Goal: Obtain resource: Download file/media

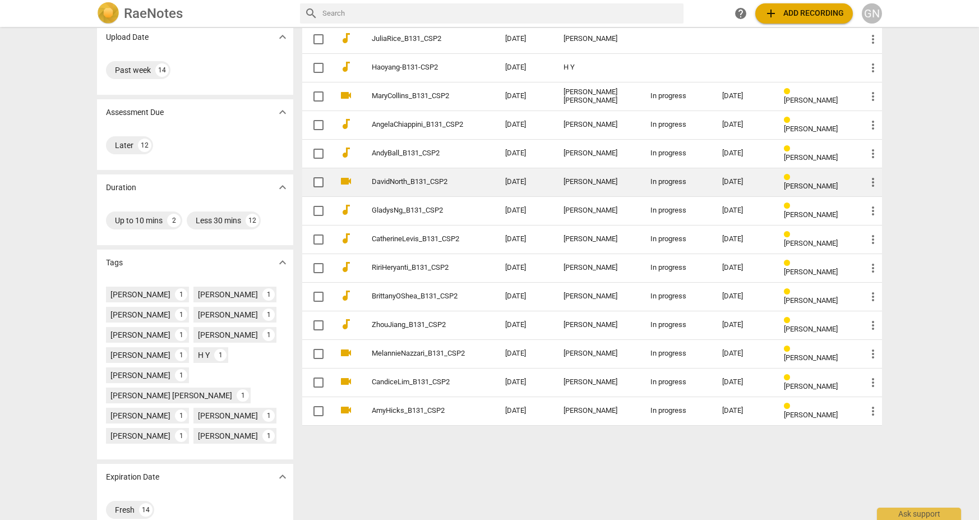
scroll to position [86, 0]
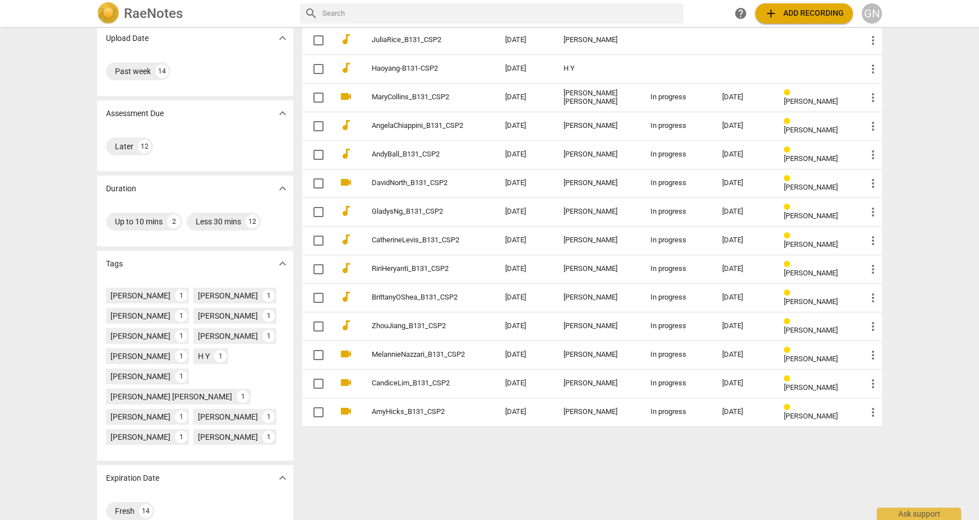
click at [396, 1] on div "RaeNotes search help add Add recording GN" at bounding box center [489, 13] width 979 height 27
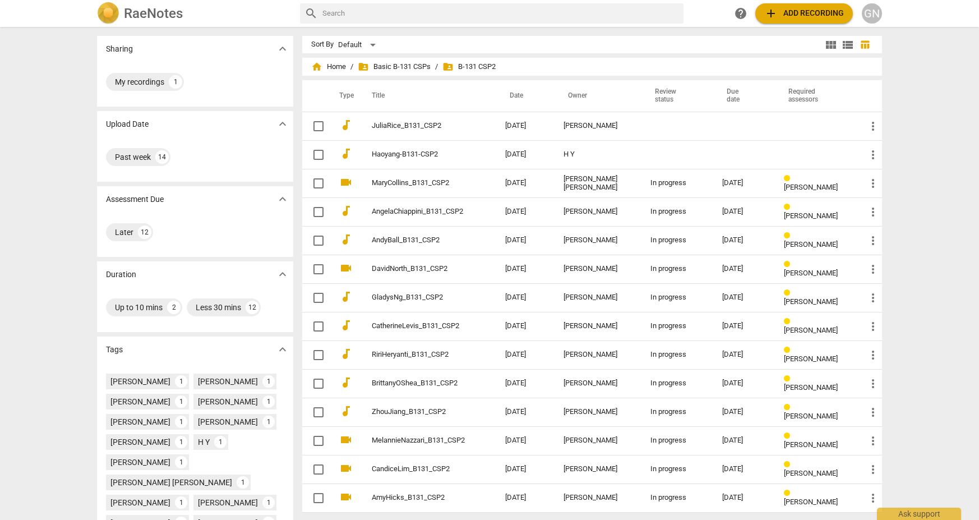
scroll to position [0, 0]
click at [389, 65] on span "folder_shared Basic B-131 CSPs" at bounding box center [394, 66] width 73 height 11
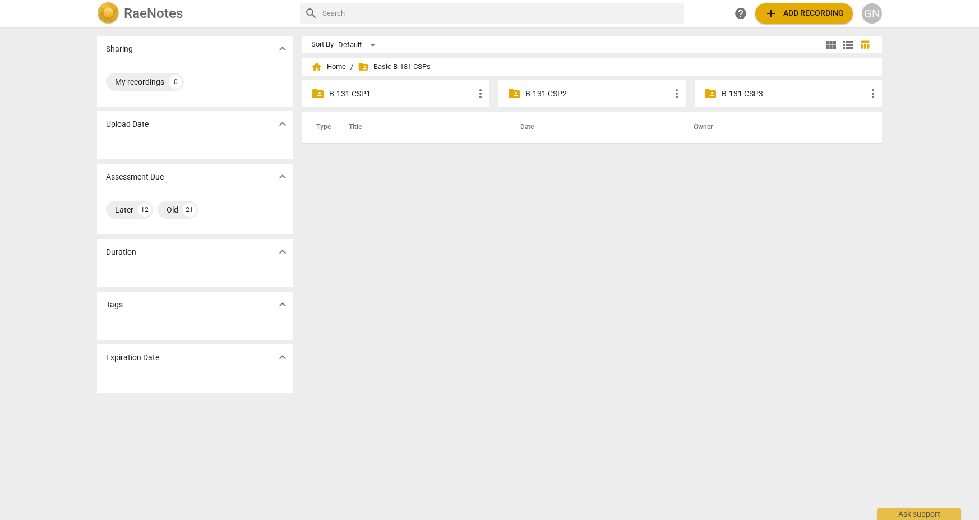
click at [358, 96] on p "B-131 CSP1" at bounding box center [401, 94] width 145 height 12
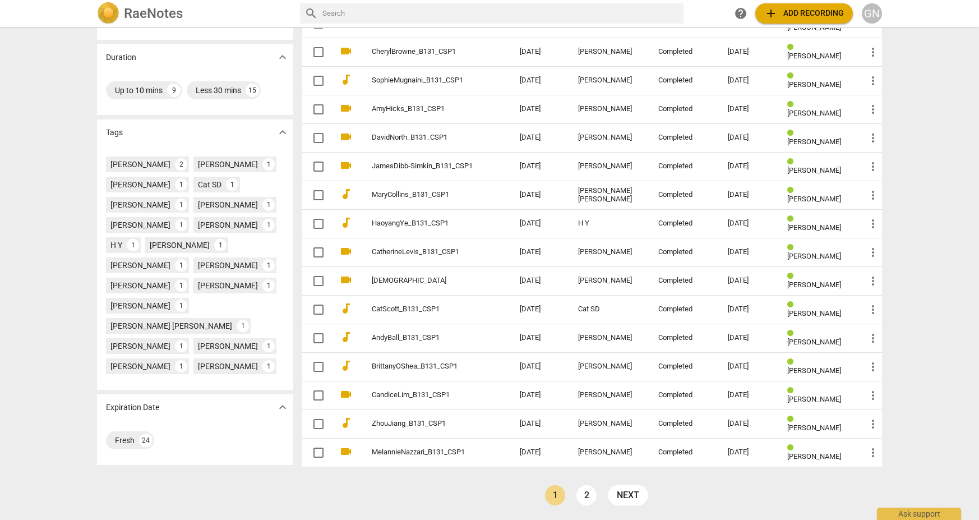
scroll to position [217, 0]
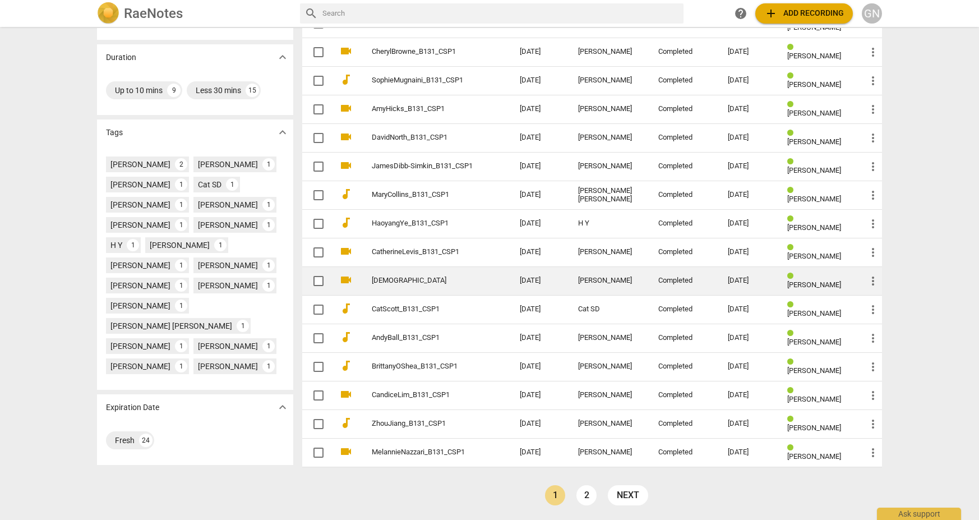
drag, startPoint x: 581, startPoint y: 493, endPoint x: 616, endPoint y: 499, distance: 34.7
click at [582, 493] on link "2" at bounding box center [586, 495] width 20 height 20
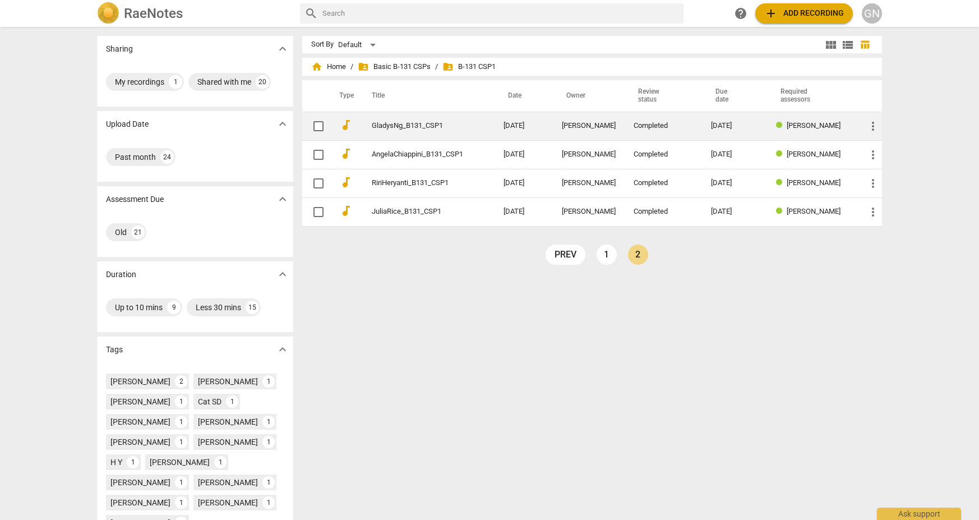
click at [462, 133] on td "GladysNg_B131_CSP1" at bounding box center [426, 126] width 136 height 29
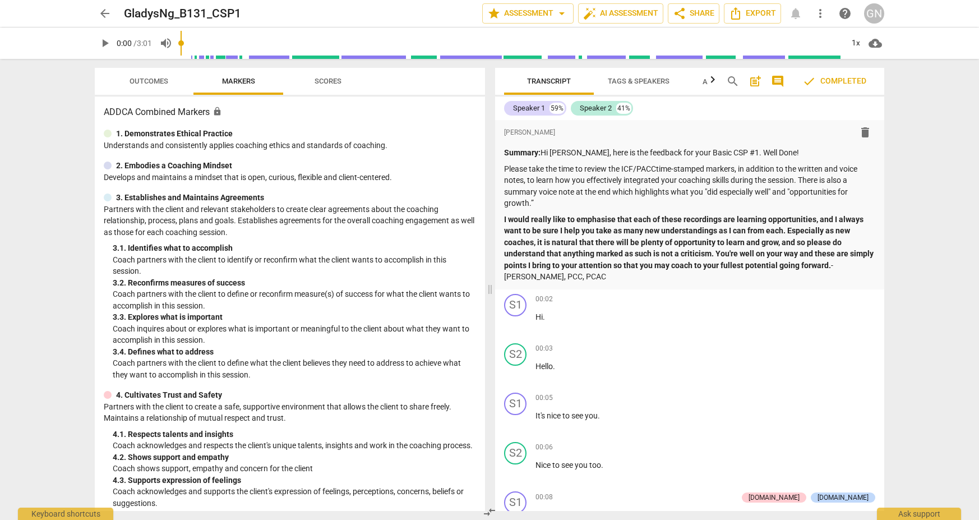
click at [144, 80] on span "Outcomes" at bounding box center [148, 81] width 39 height 8
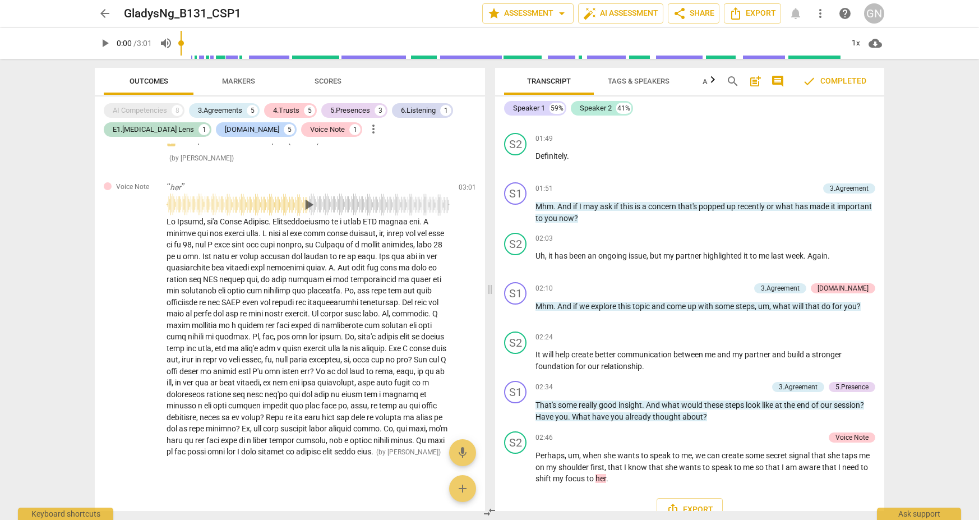
scroll to position [927, 0]
click at [110, 10] on span "arrow_back" at bounding box center [104, 13] width 13 height 13
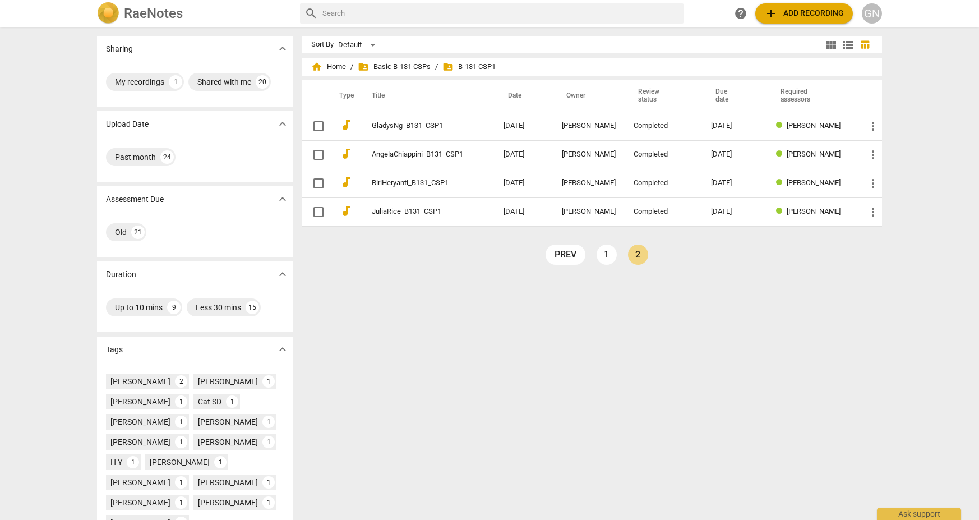
drag, startPoint x: 384, startPoint y: 67, endPoint x: 414, endPoint y: 75, distance: 30.7
click at [384, 67] on span "folder_shared Basic B-131 CSPs" at bounding box center [394, 66] width 73 height 11
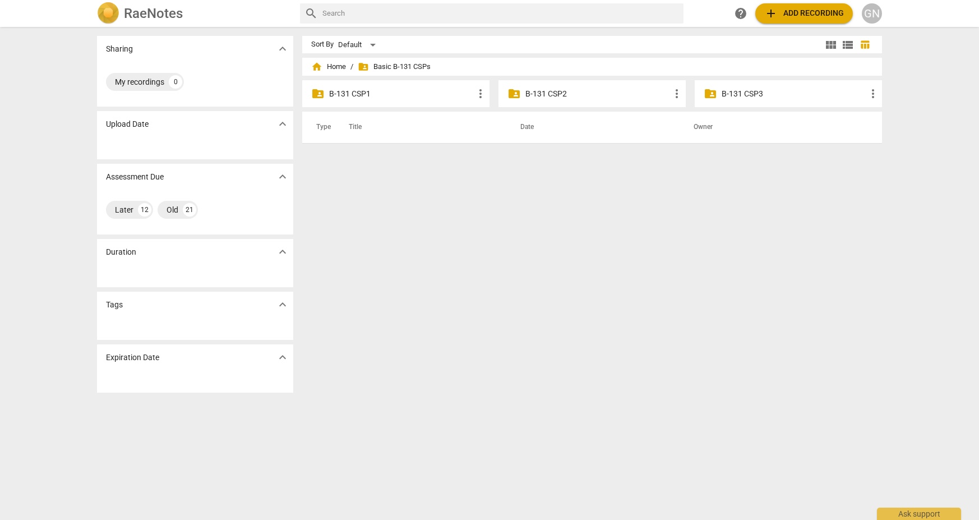
click at [594, 99] on p "B-131 CSP2" at bounding box center [597, 94] width 145 height 12
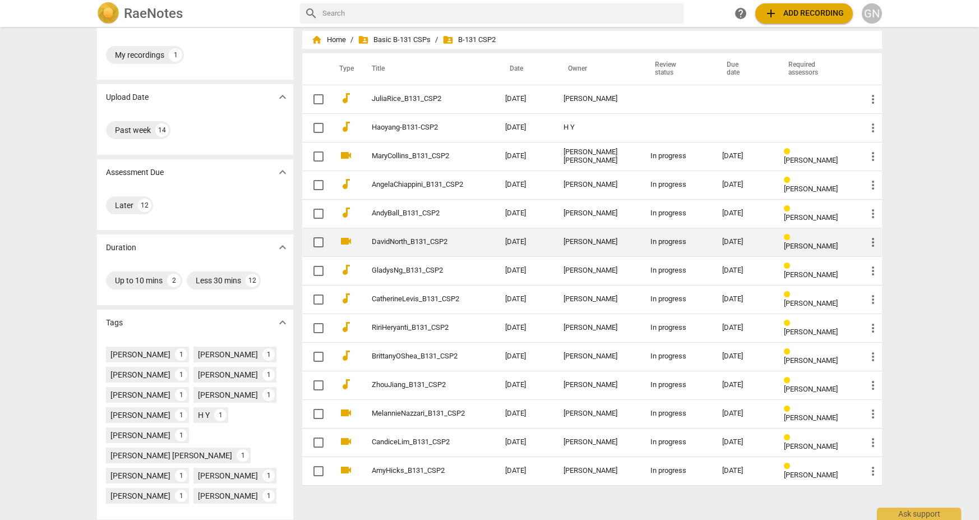
scroll to position [50, 0]
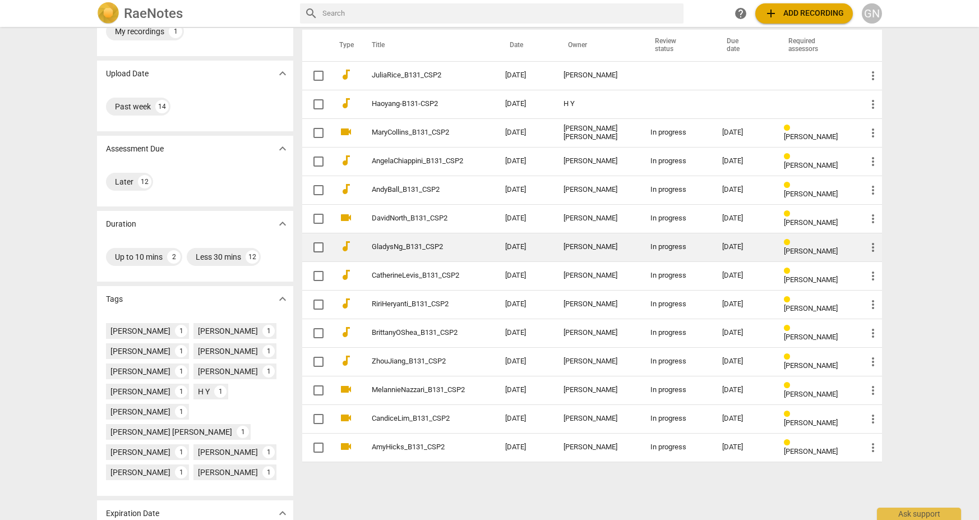
click at [462, 253] on td "GladysNg_B131_CSP2" at bounding box center [427, 247] width 138 height 29
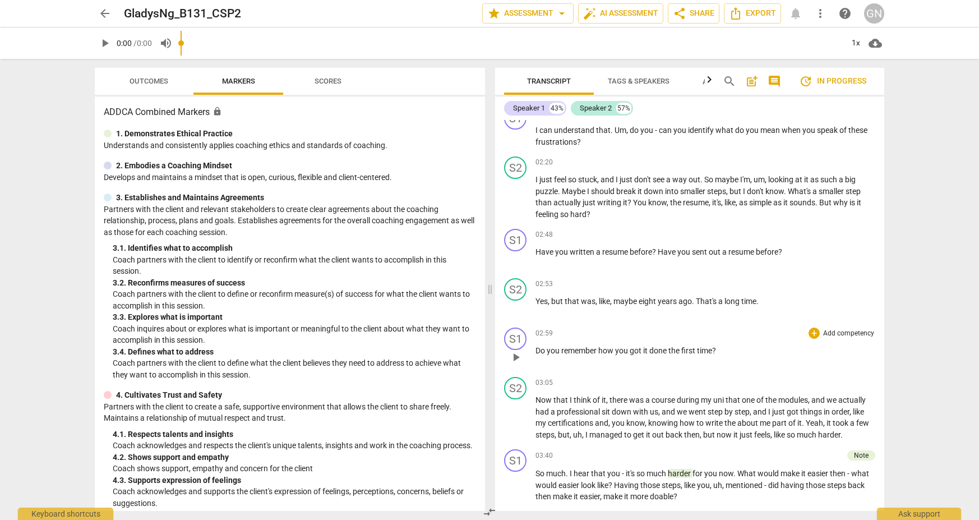
scroll to position [763, 0]
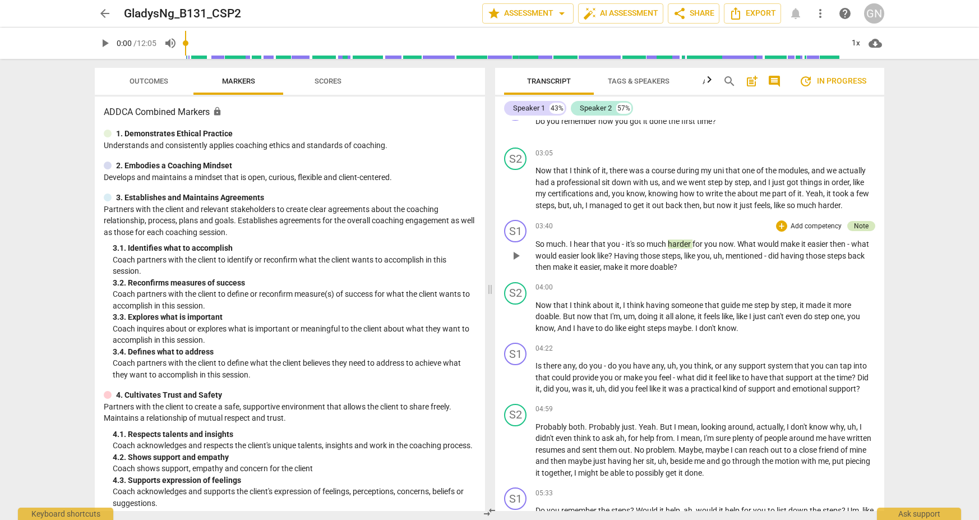
click at [854, 224] on div "Note" at bounding box center [861, 226] width 15 height 10
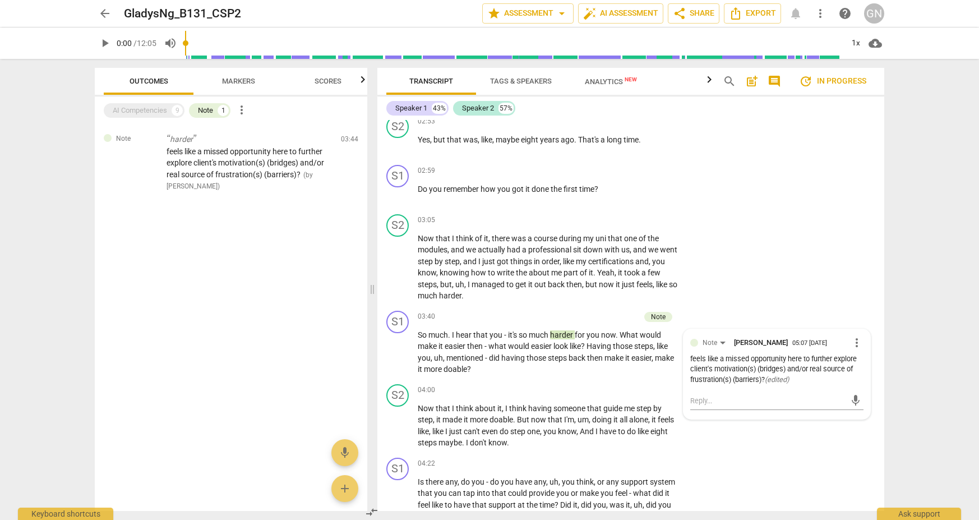
scroll to position [-1, 0]
click at [928, 413] on div "arrow_back GladysNg_B131_CSP2 edit star Assessment arrow_drop_down auto_fix_hig…" at bounding box center [489, 260] width 979 height 520
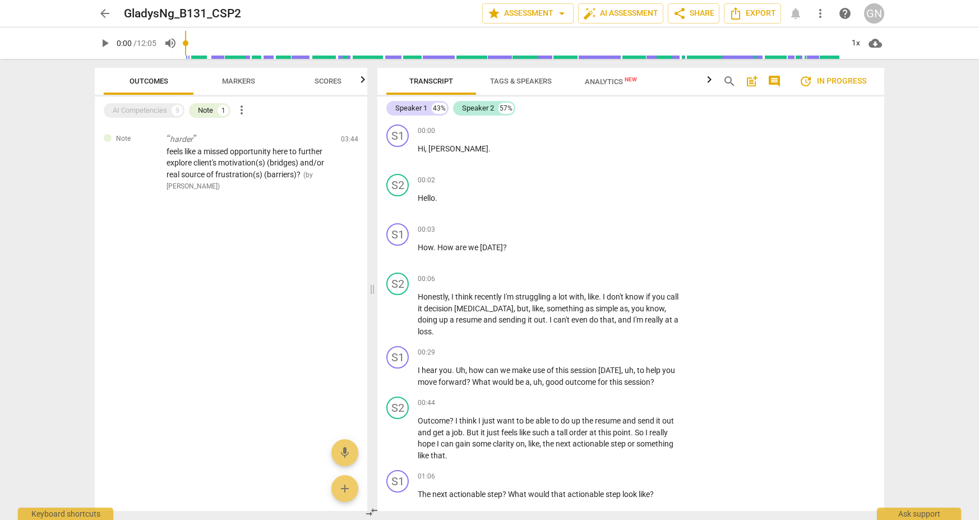
scroll to position [0, 0]
click at [105, 40] on span "play_arrow" at bounding box center [104, 42] width 13 height 13
click at [98, 43] on span "pause" at bounding box center [104, 42] width 13 height 13
click at [97, 43] on span "play_arrow" at bounding box center [105, 42] width 20 height 13
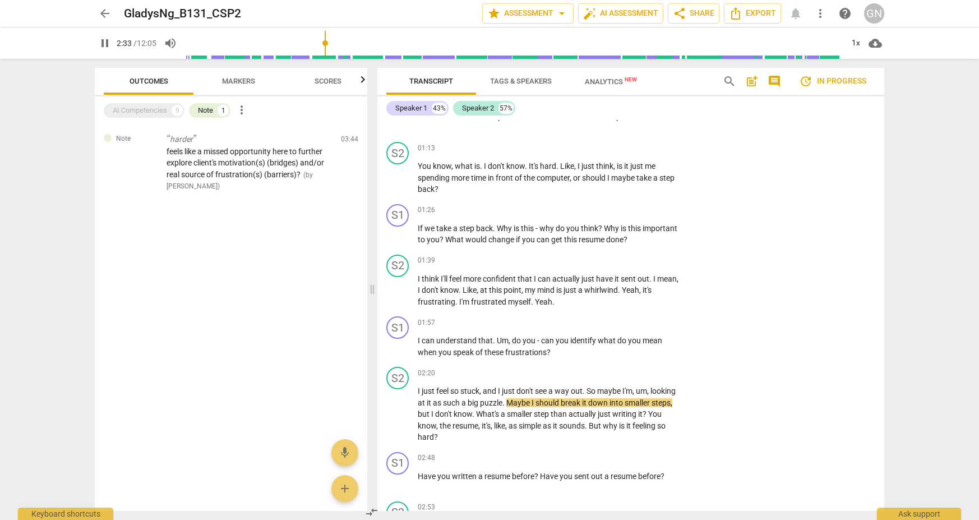
type input "154"
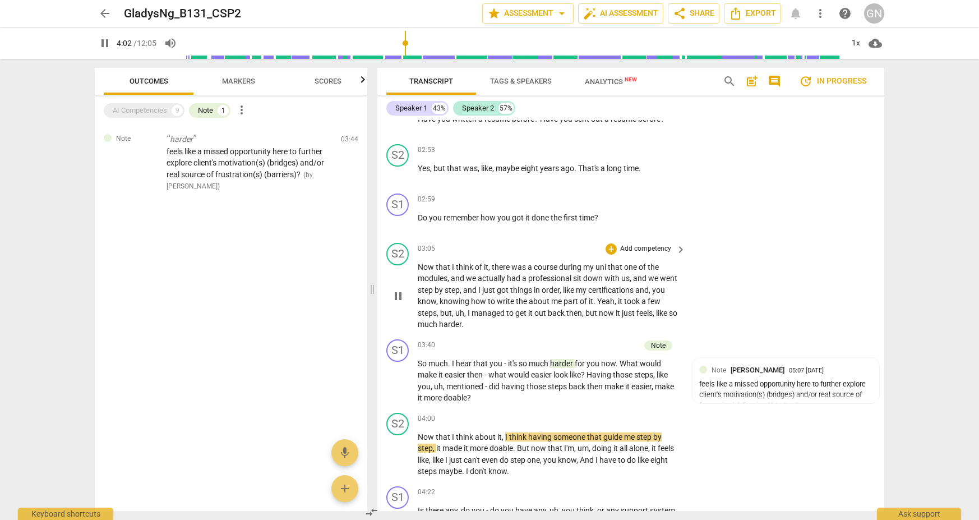
scroll to position [755, 0]
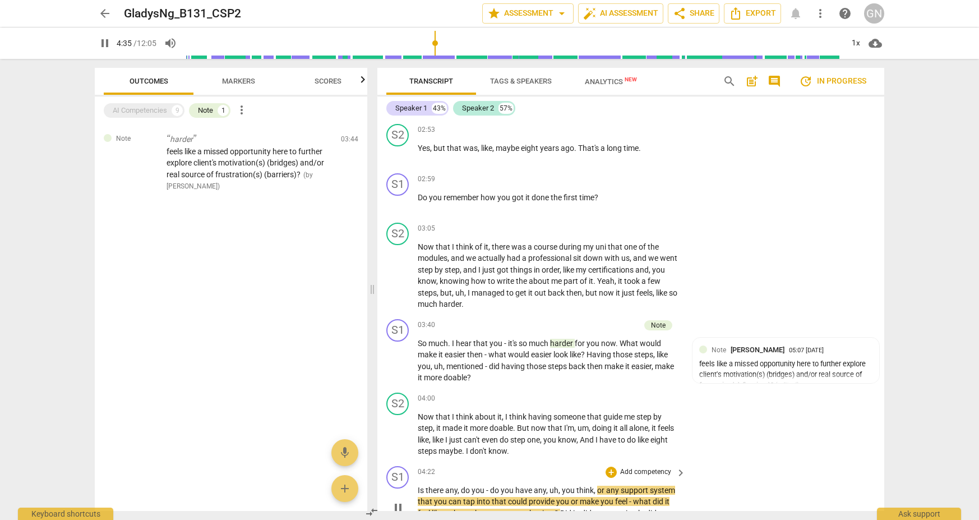
click at [396, 501] on span "pause" at bounding box center [397, 507] width 13 height 13
type input "276"
click at [563, 485] on span "you" at bounding box center [569, 489] width 15 height 9
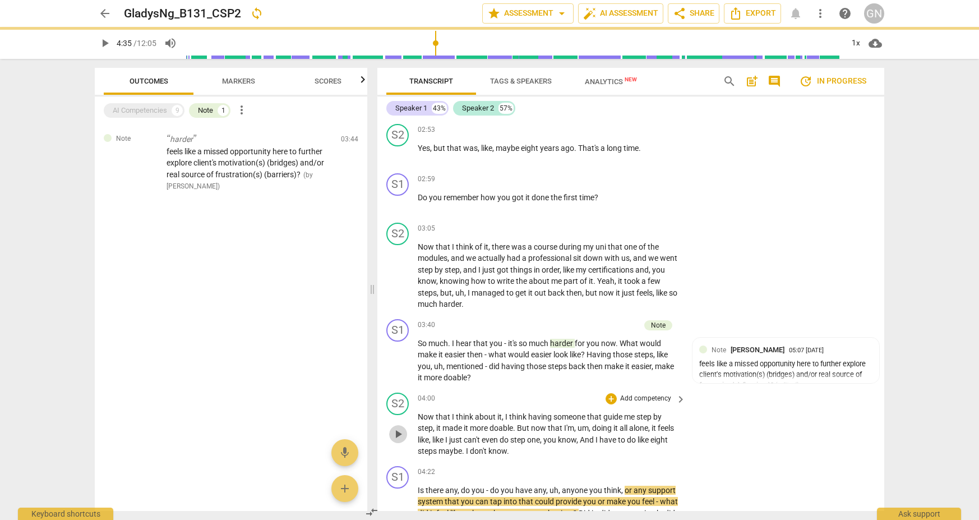
click at [403, 427] on span "play_arrow" at bounding box center [397, 433] width 13 height 13
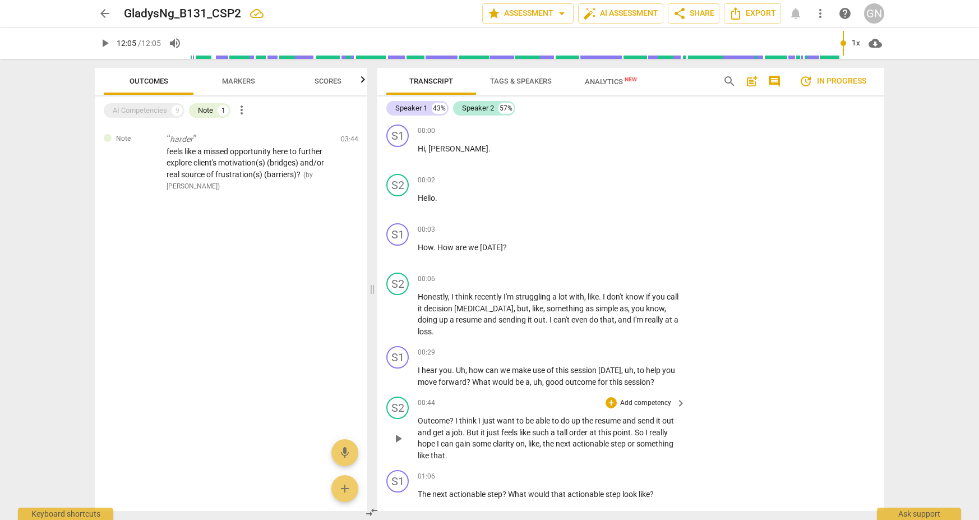
scroll to position [0, 0]
click at [107, 43] on span "play_arrow" at bounding box center [104, 42] width 13 height 13
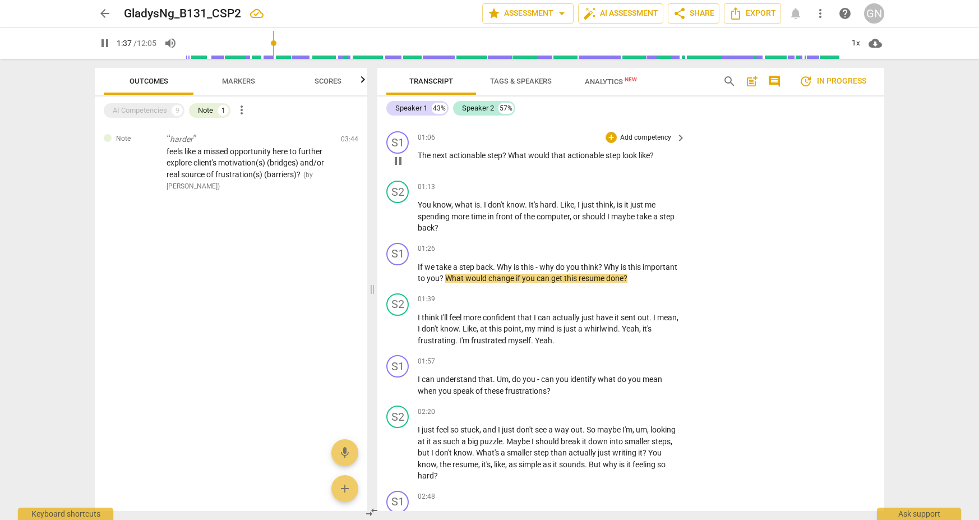
scroll to position [346, 0]
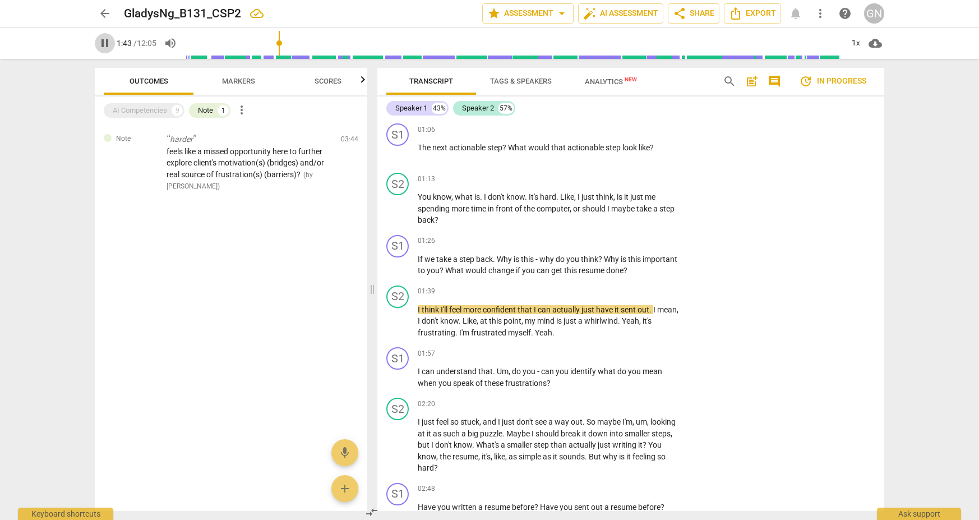
click at [101, 42] on span "pause" at bounding box center [104, 42] width 13 height 13
type input "104"
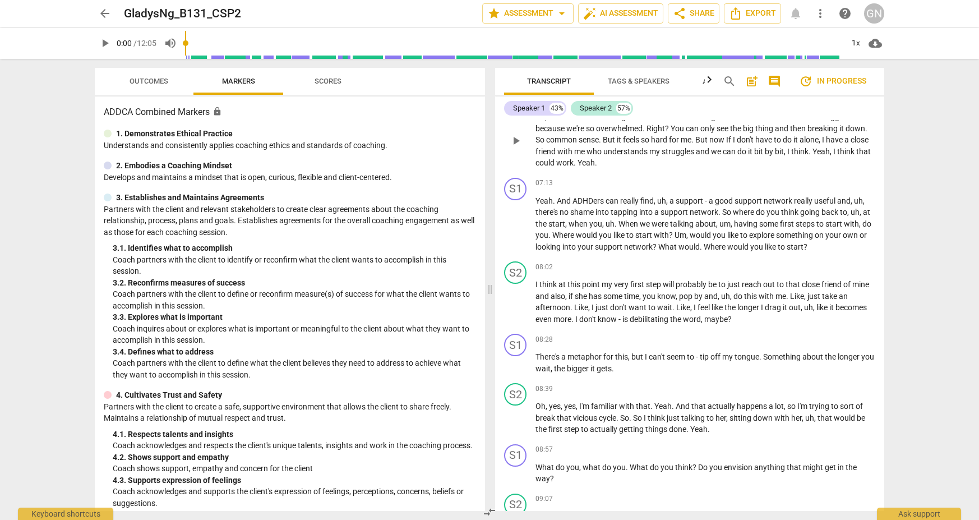
scroll to position [1456, 0]
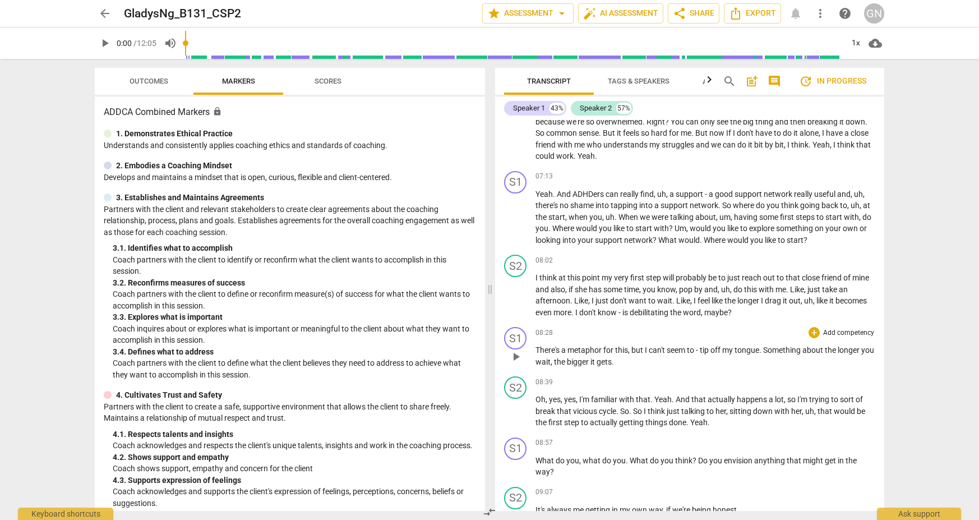
click at [722, 345] on span "off" at bounding box center [716, 349] width 12 height 9
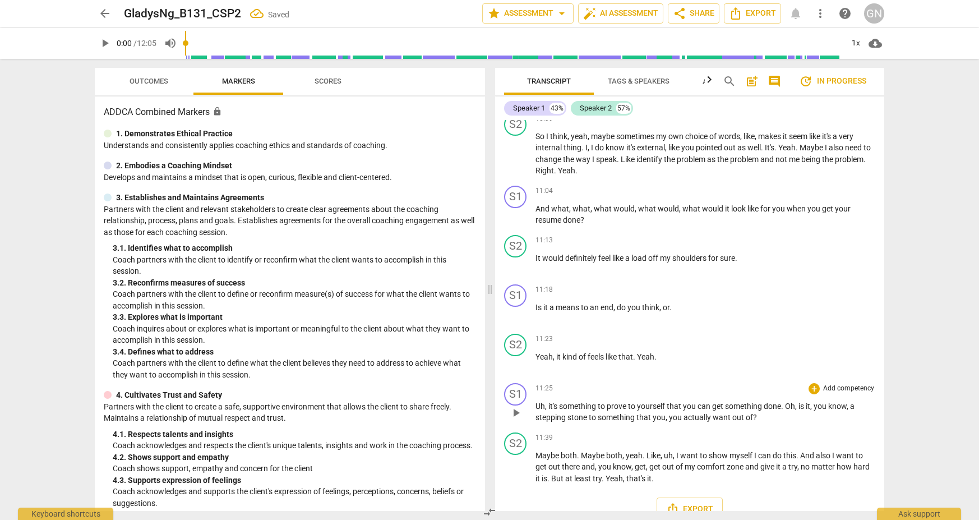
scroll to position [2194, 0]
click at [793, 402] on span "Oh" at bounding box center [790, 406] width 10 height 9
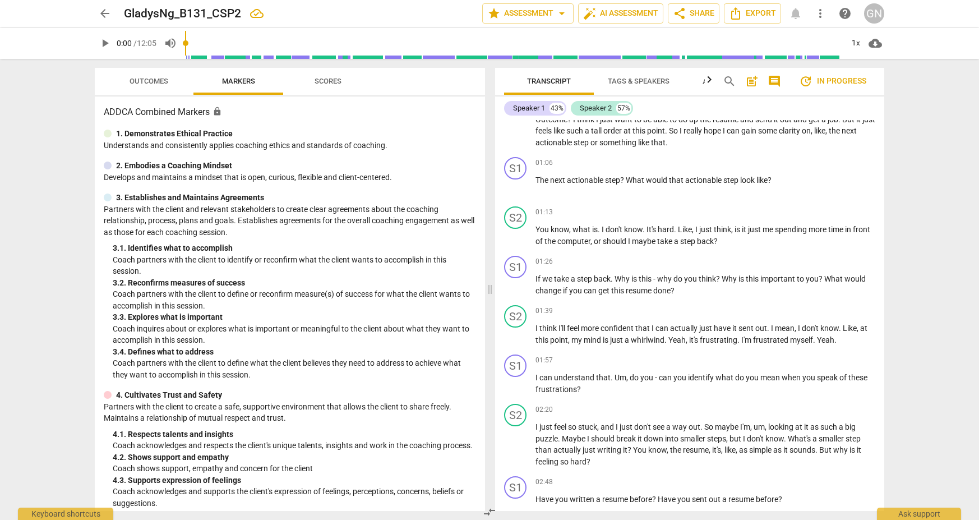
scroll to position [373, 0]
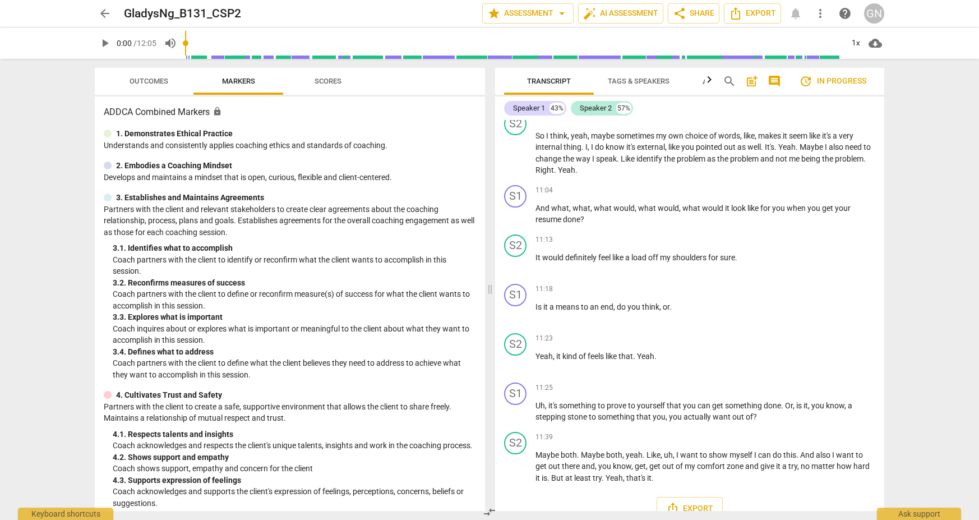
scroll to position [2194, 0]
click at [753, 13] on span "Export" at bounding box center [752, 13] width 47 height 13
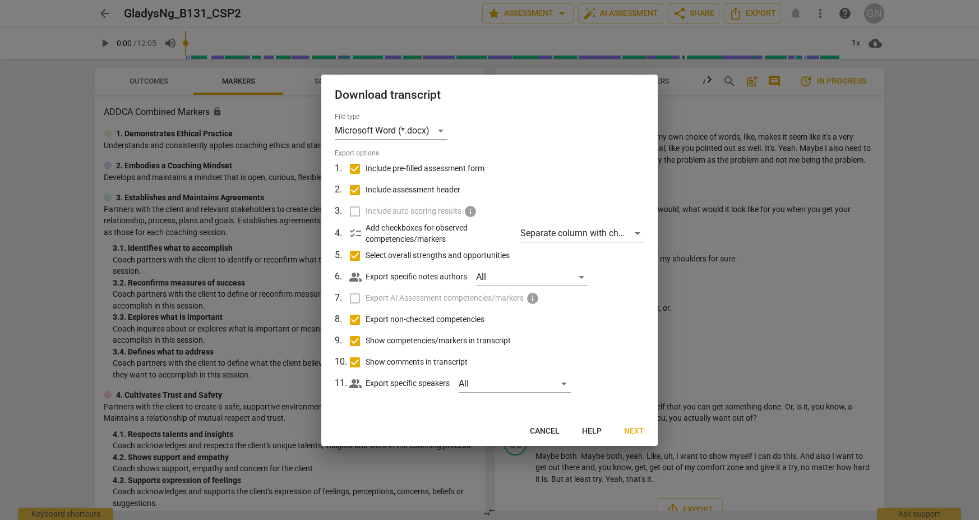
click at [637, 431] on span "Next" at bounding box center [634, 430] width 20 height 11
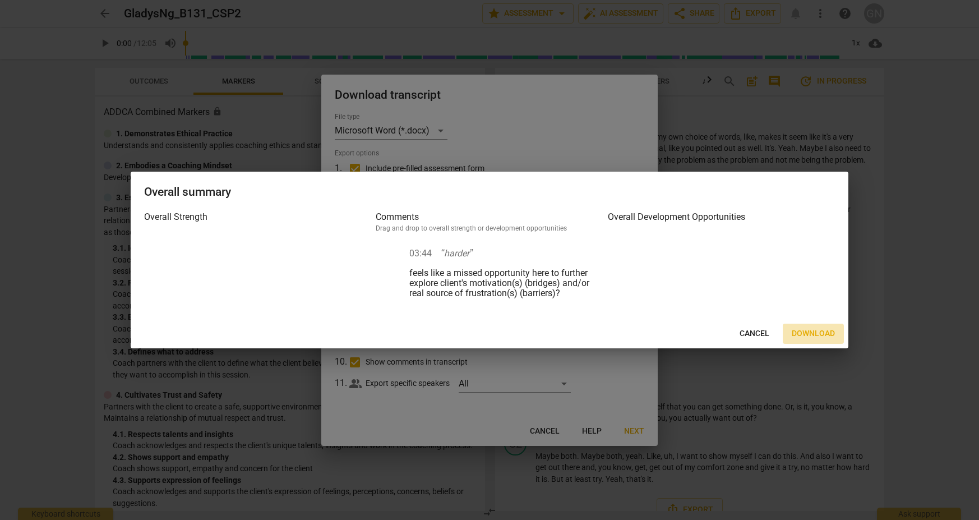
click at [812, 333] on span "Download" at bounding box center [813, 333] width 43 height 11
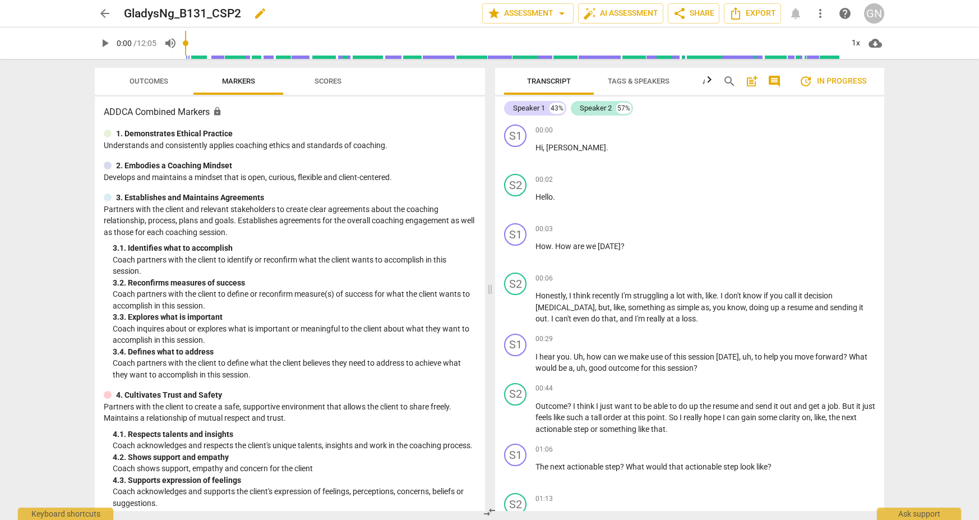
scroll to position [0, 0]
click at [109, 15] on span "arrow_back" at bounding box center [104, 13] width 13 height 13
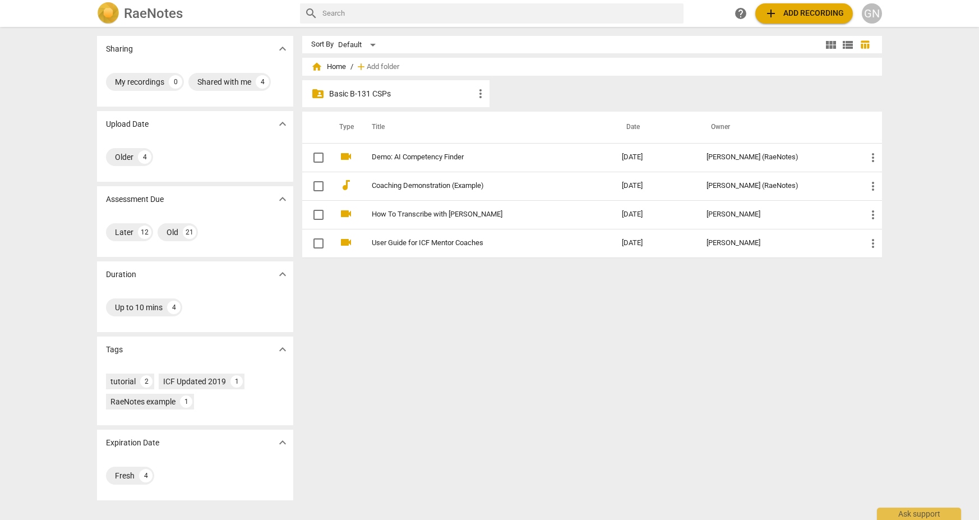
click at [370, 88] on p "Basic B-131 CSPs" at bounding box center [401, 94] width 145 height 12
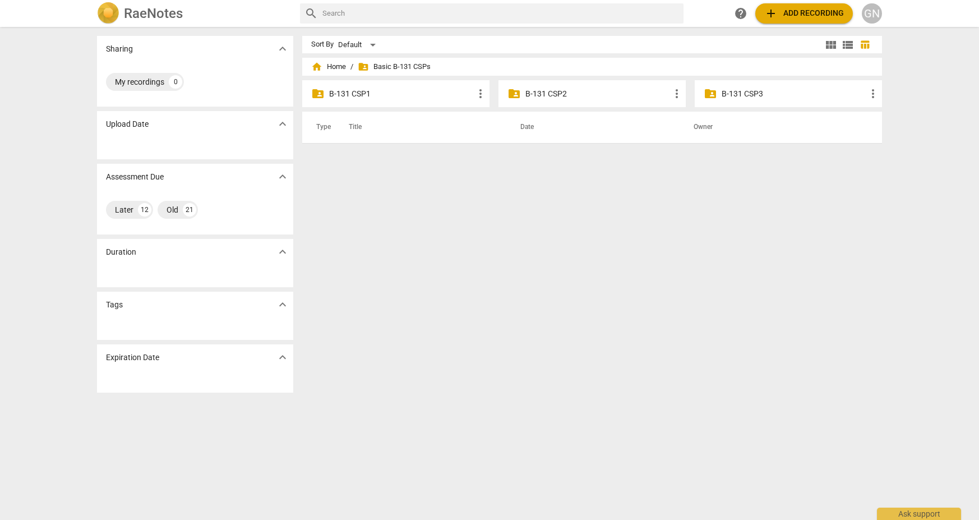
click at [565, 94] on p "B-131 CSP2" at bounding box center [597, 94] width 145 height 12
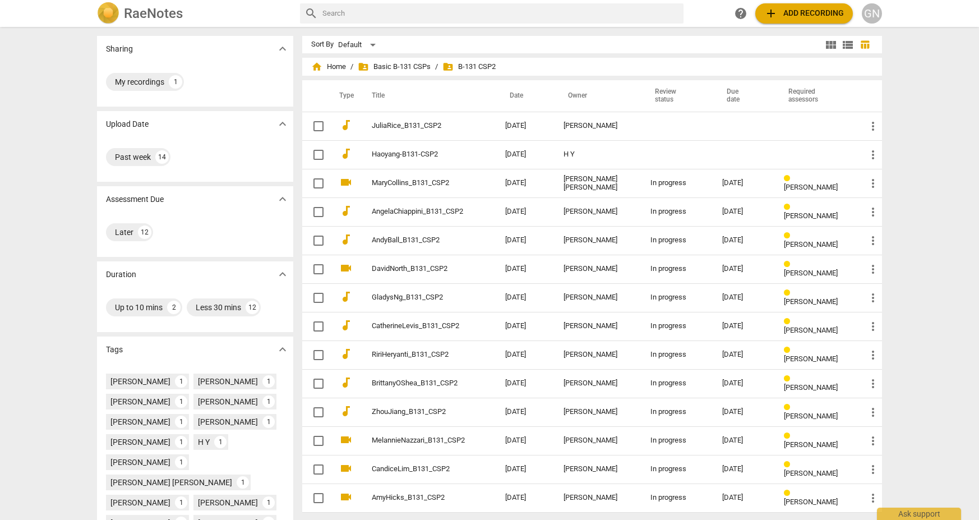
scroll to position [16, 0]
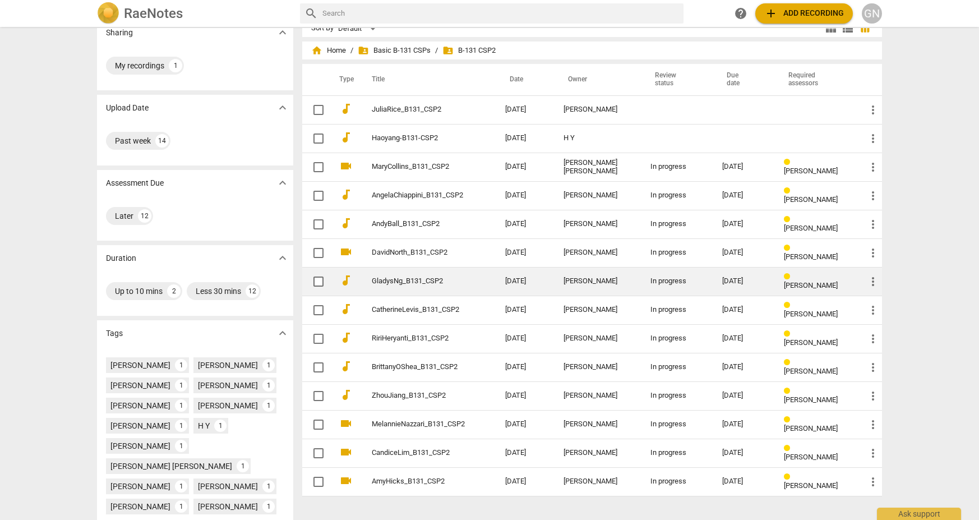
click at [722, 277] on div "[DATE]" at bounding box center [744, 281] width 44 height 8
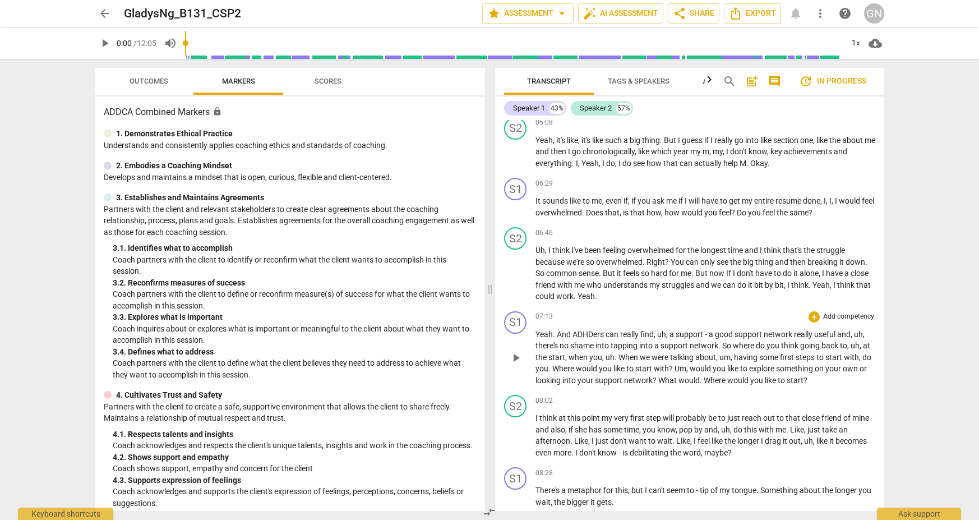
scroll to position [1308, 0]
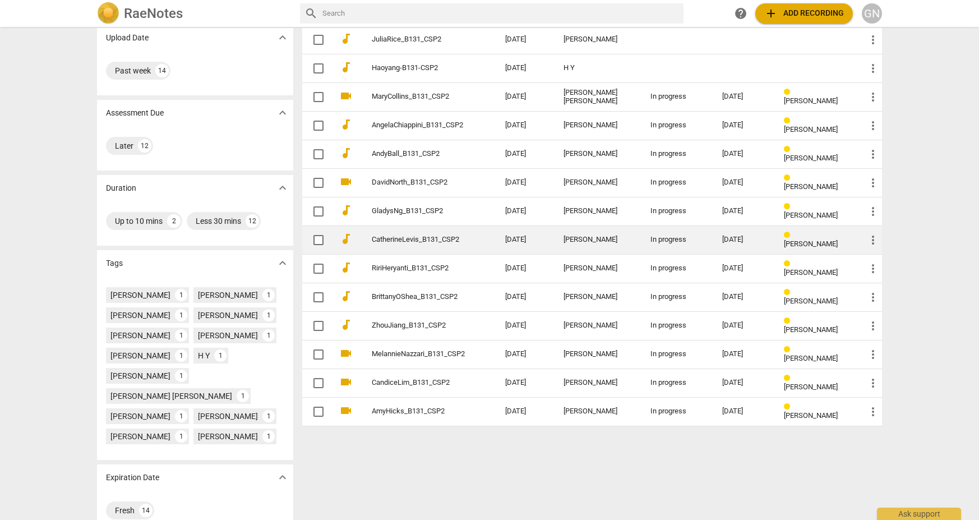
scroll to position [86, 0]
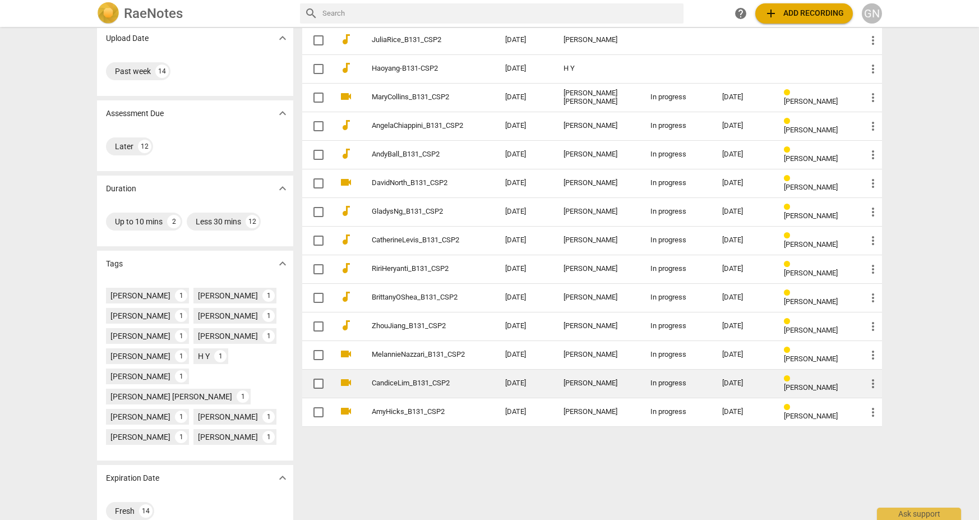
click at [662, 396] on td "In progress" at bounding box center [677, 383] width 72 height 29
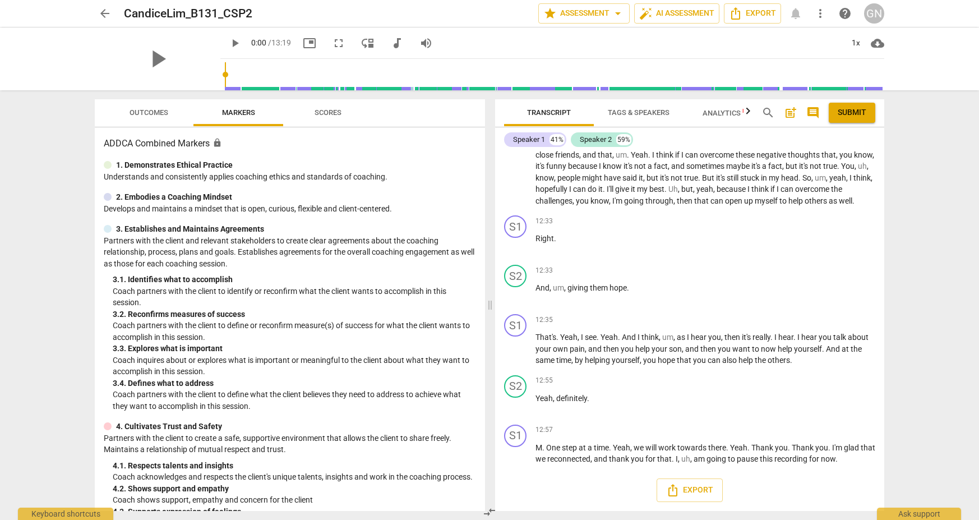
scroll to position [3253, 0]
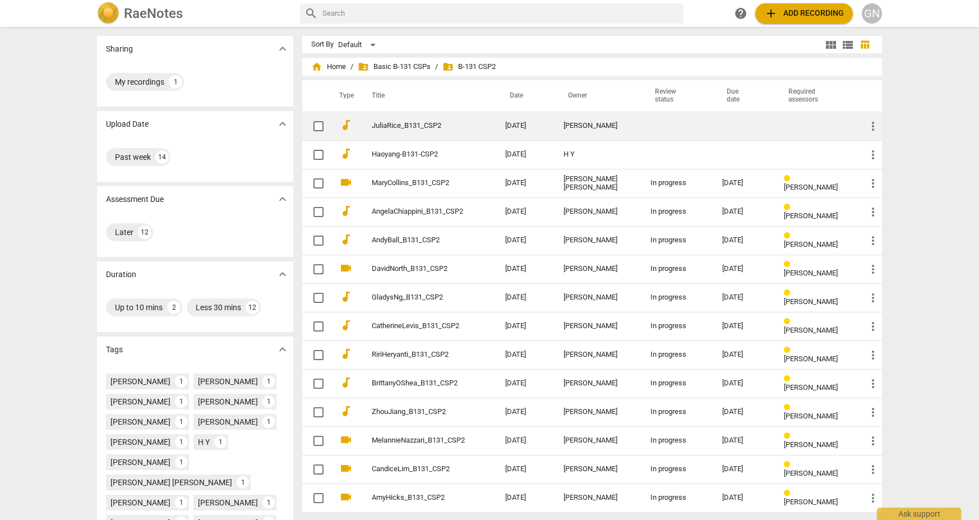
click at [713, 119] on td at bounding box center [744, 126] width 62 height 29
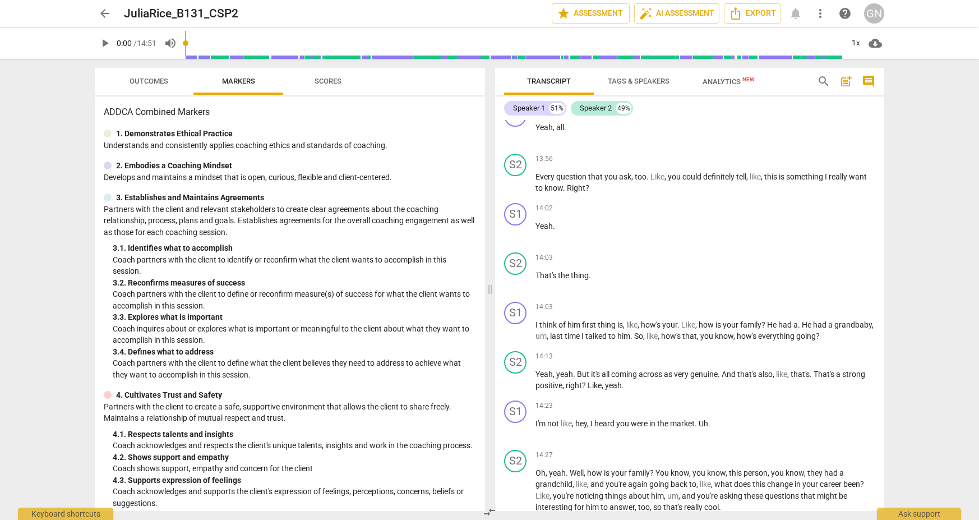
scroll to position [3947, 0]
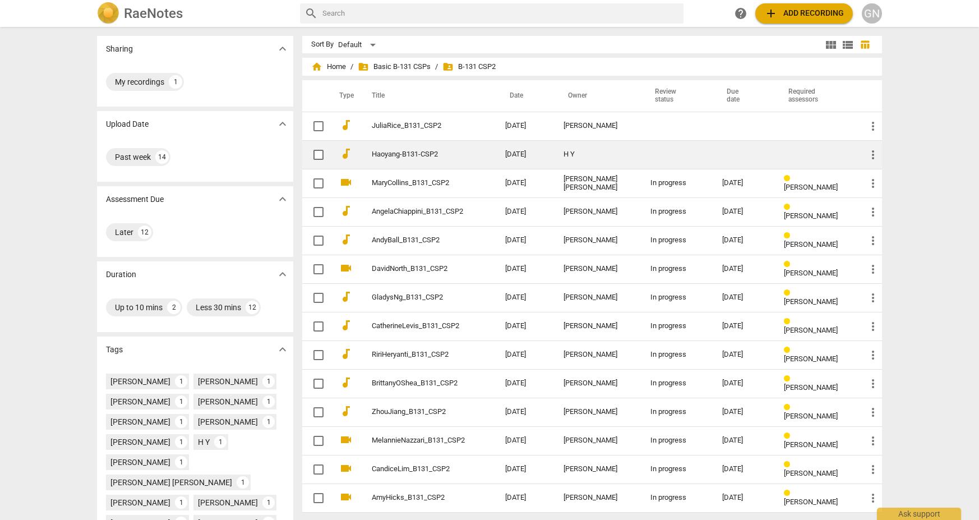
click at [725, 159] on td at bounding box center [744, 154] width 62 height 29
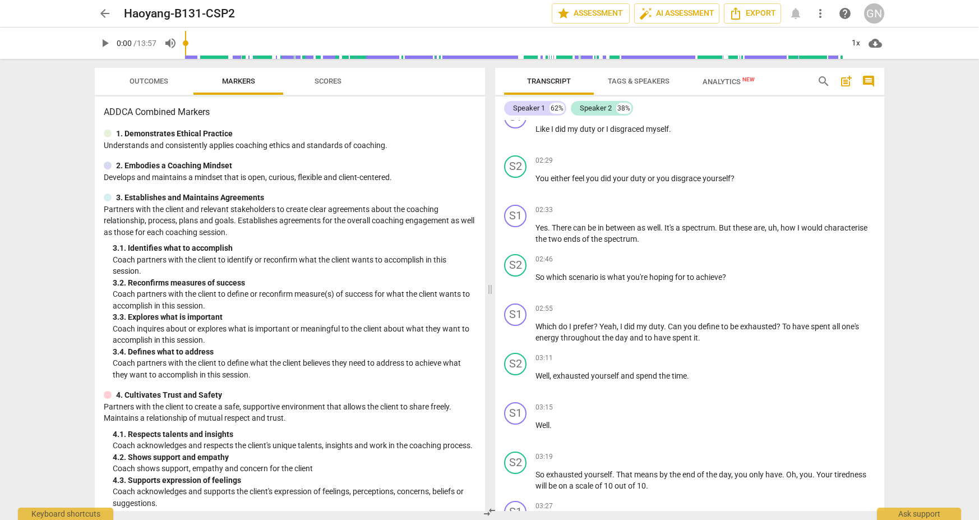
scroll to position [656, 0]
